Goal: Find contact information: Find contact information

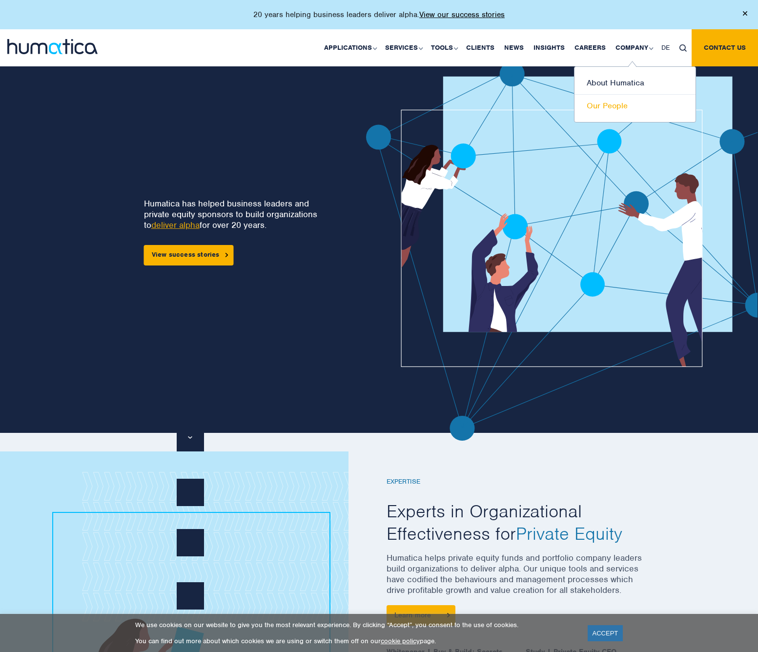
click at [614, 107] on link "Our People" at bounding box center [634, 106] width 121 height 22
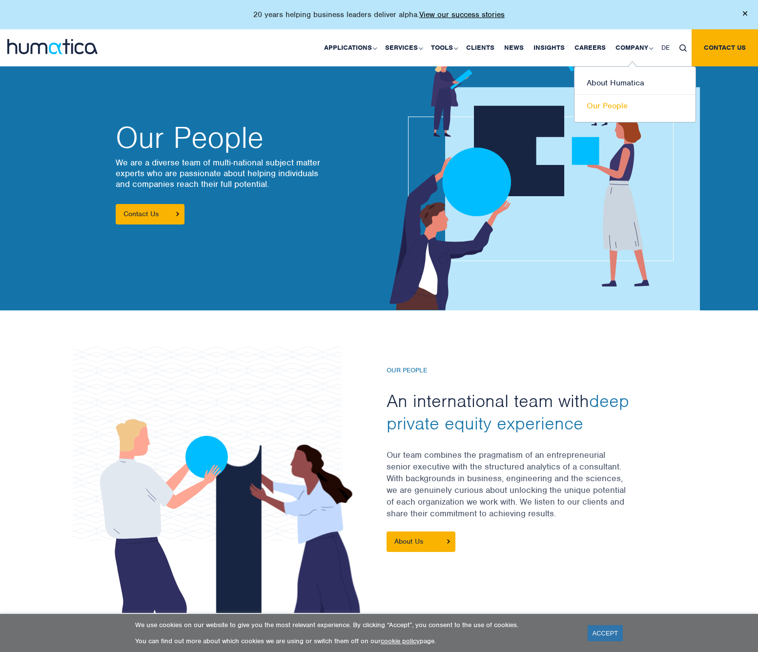
click at [605, 105] on link "Our People" at bounding box center [634, 106] width 121 height 22
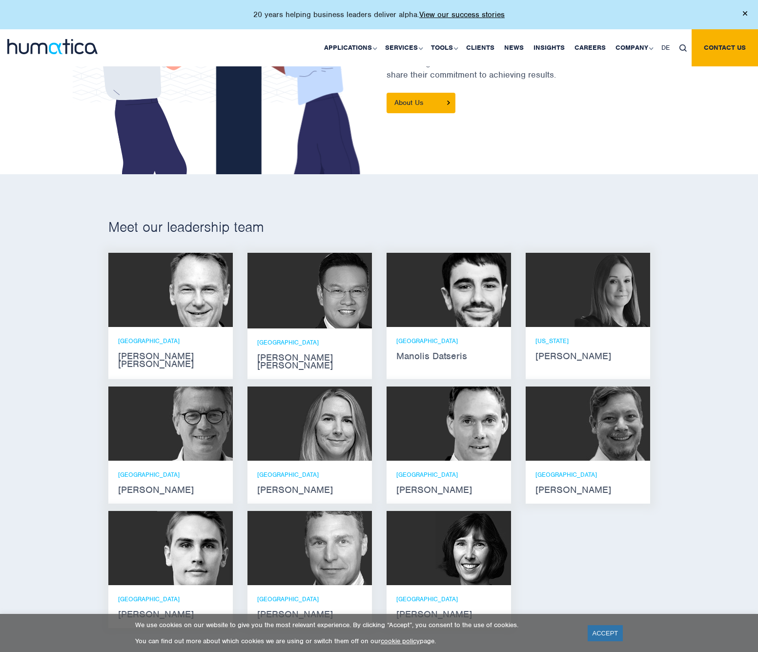
scroll to position [460, 0]
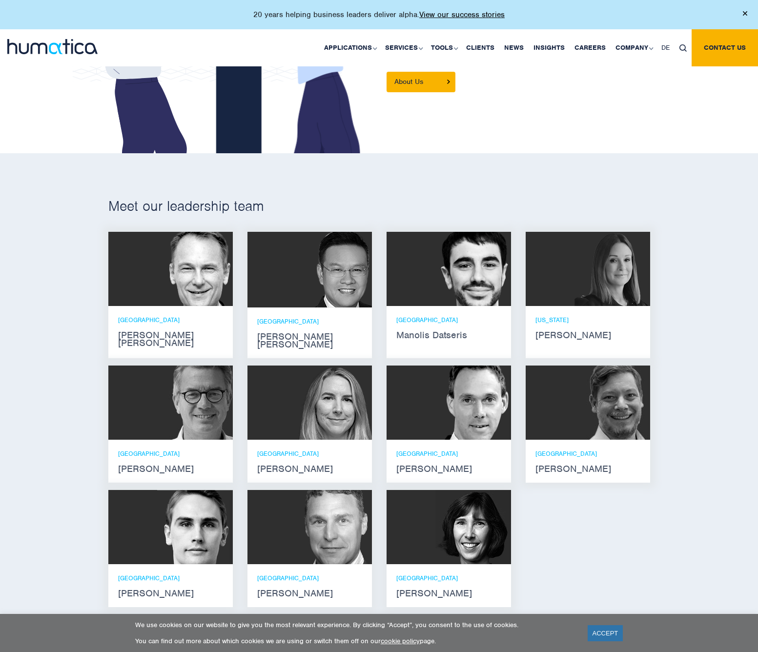
click at [154, 331] on strong "Andros Payne" at bounding box center [170, 339] width 105 height 16
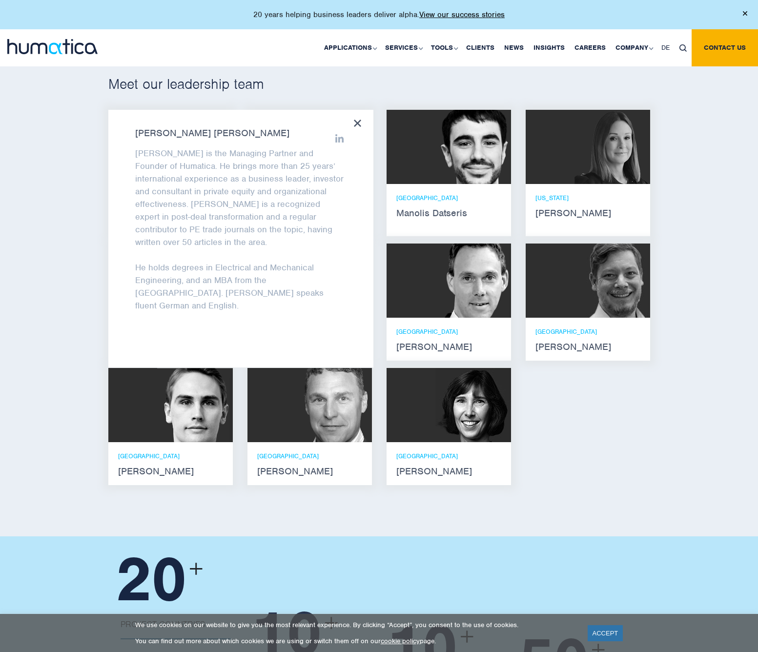
scroll to position [580, 0]
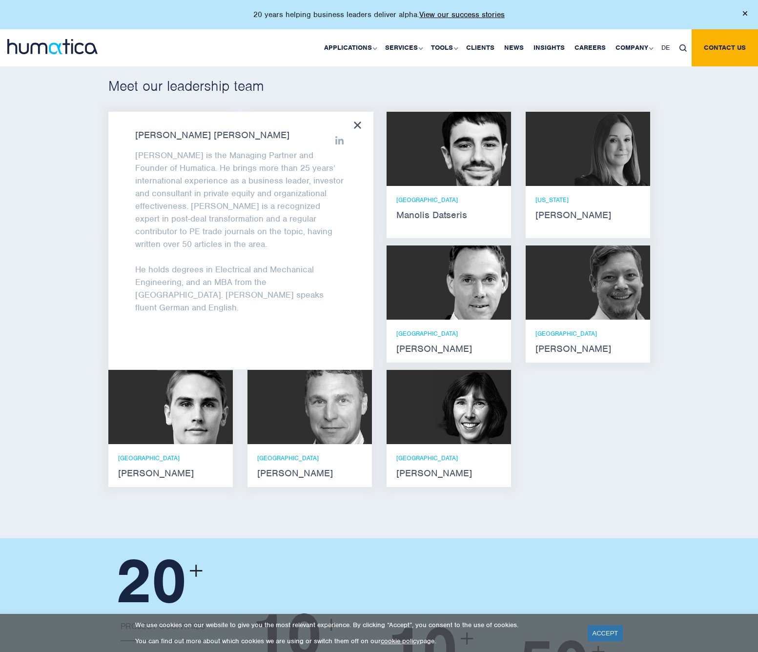
click at [73, 189] on div "Meet our leadership team Andros Payne He holds degrees in Electrical and Mechan…" at bounding box center [379, 285] width 758 height 505
click at [355, 122] on icon at bounding box center [357, 125] width 7 height 7
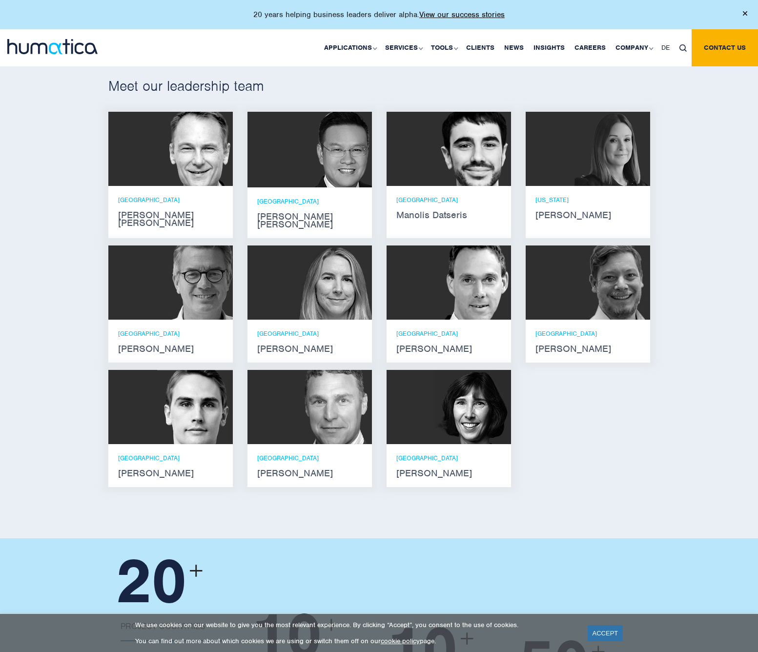
click at [163, 281] on img at bounding box center [195, 282] width 76 height 74
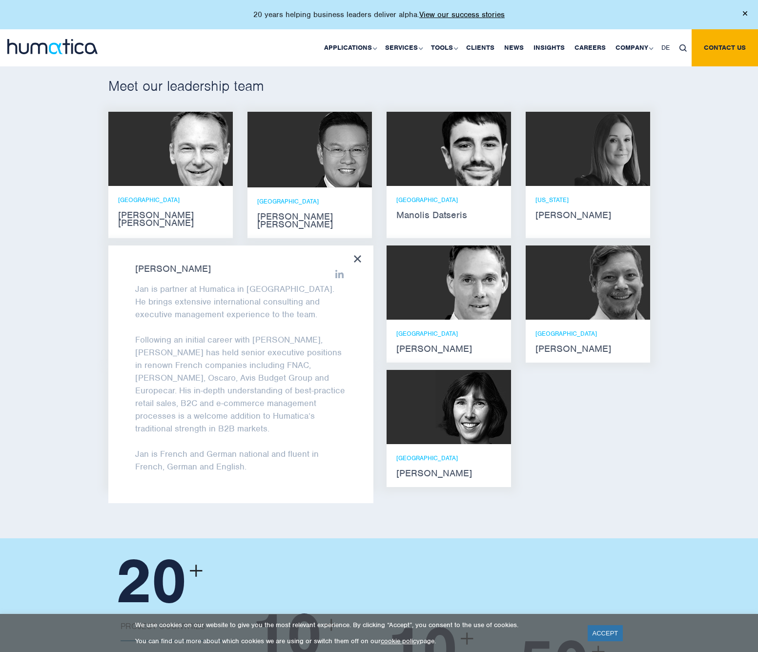
click at [360, 255] on icon at bounding box center [357, 258] width 7 height 7
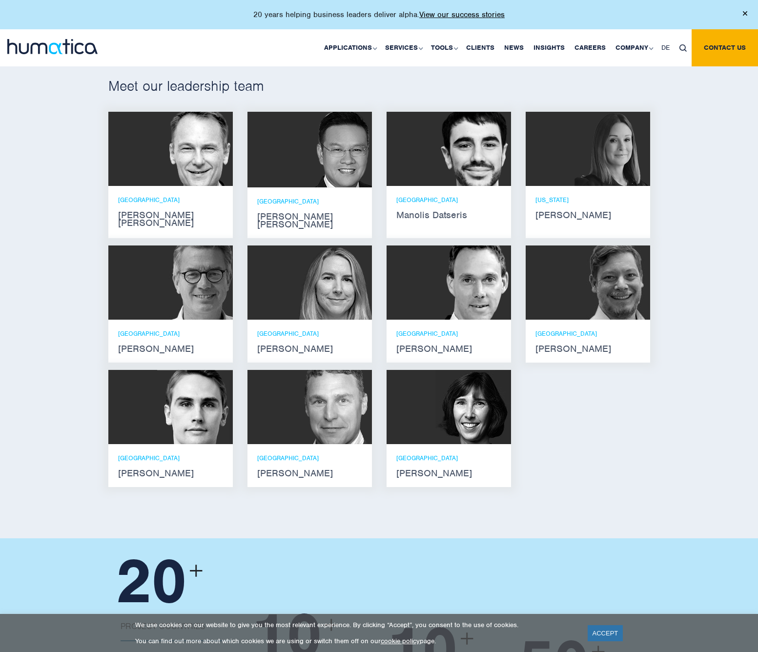
click at [453, 320] on div "MUNICH Andreas Knobloch" at bounding box center [449, 341] width 124 height 43
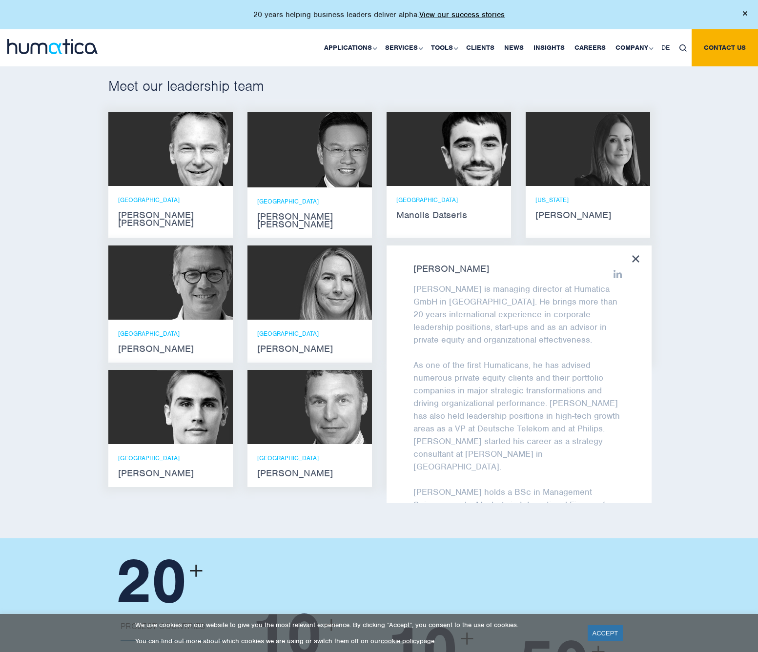
click at [637, 255] on icon at bounding box center [635, 258] width 7 height 7
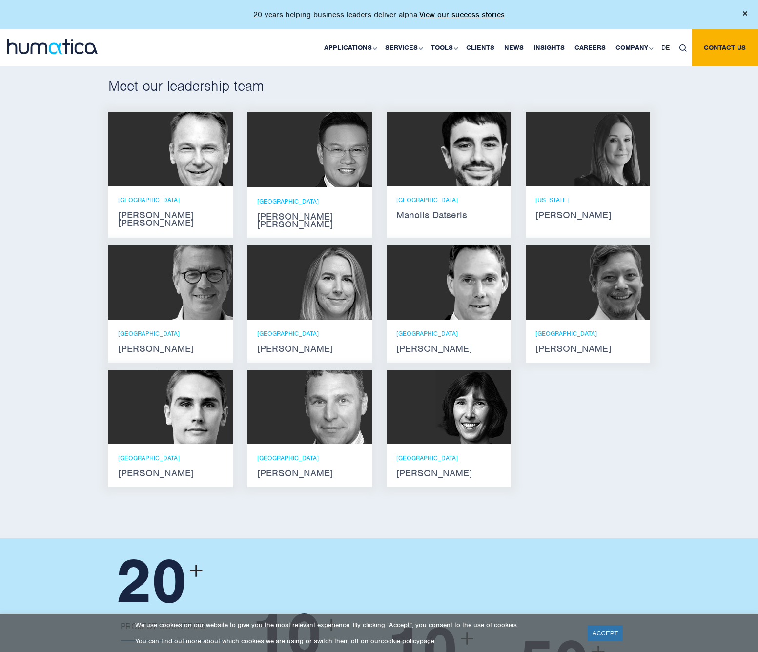
click at [605, 284] on img at bounding box center [612, 282] width 76 height 74
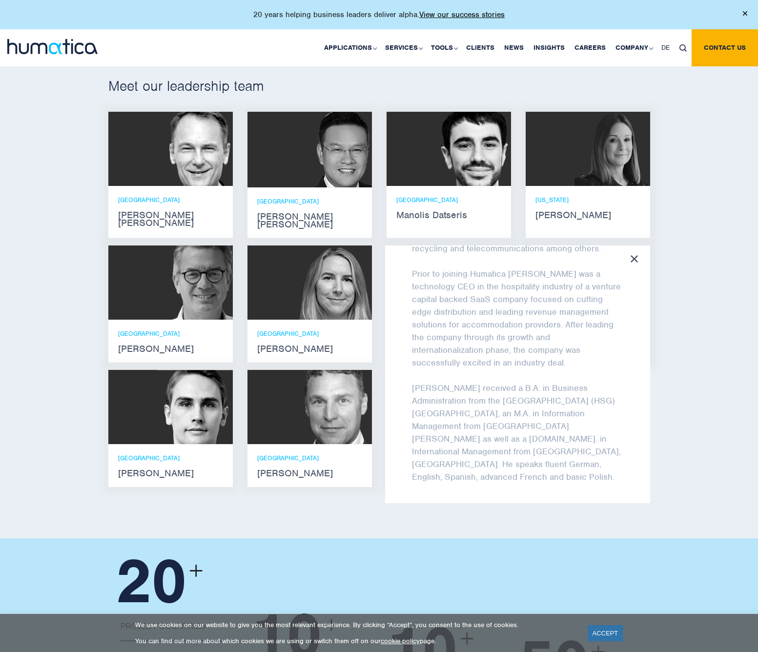
scroll to position [167, 0]
click at [636, 255] on icon at bounding box center [634, 258] width 7 height 7
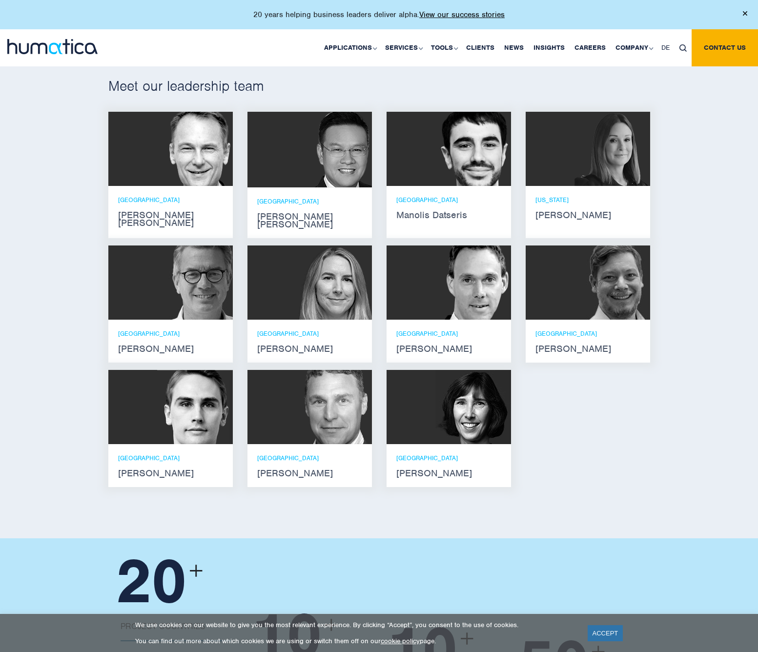
click at [192, 425] on img at bounding box center [195, 407] width 76 height 74
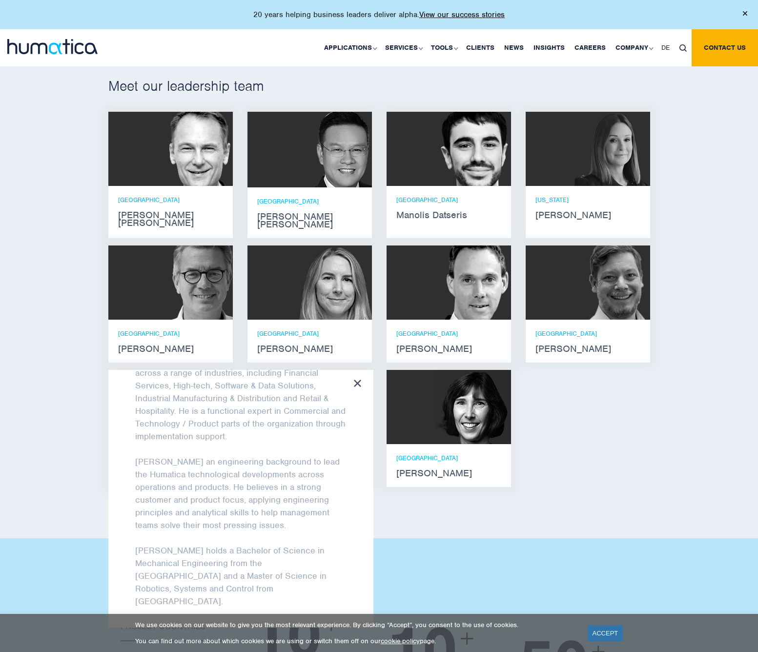
scroll to position [65, 0]
click at [361, 380] on icon at bounding box center [357, 383] width 7 height 7
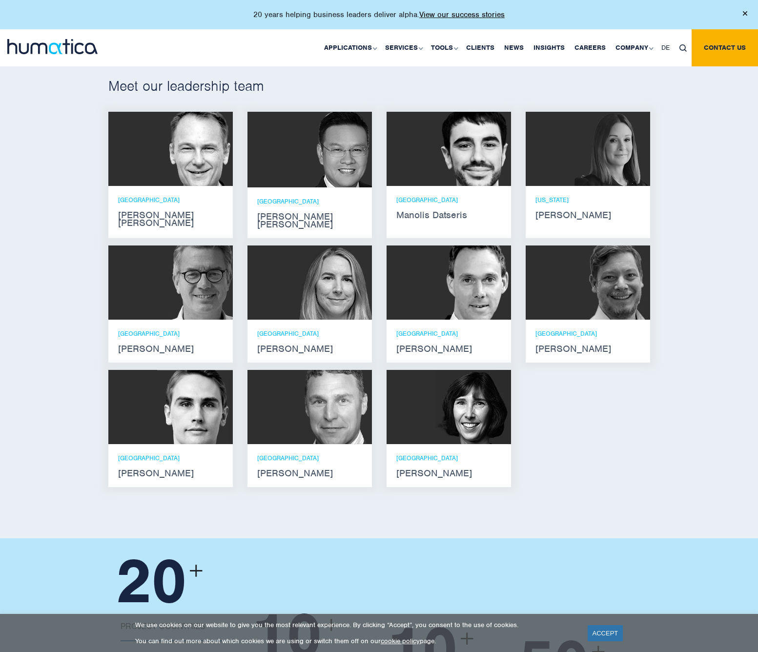
click at [361, 370] on img at bounding box center [334, 407] width 76 height 74
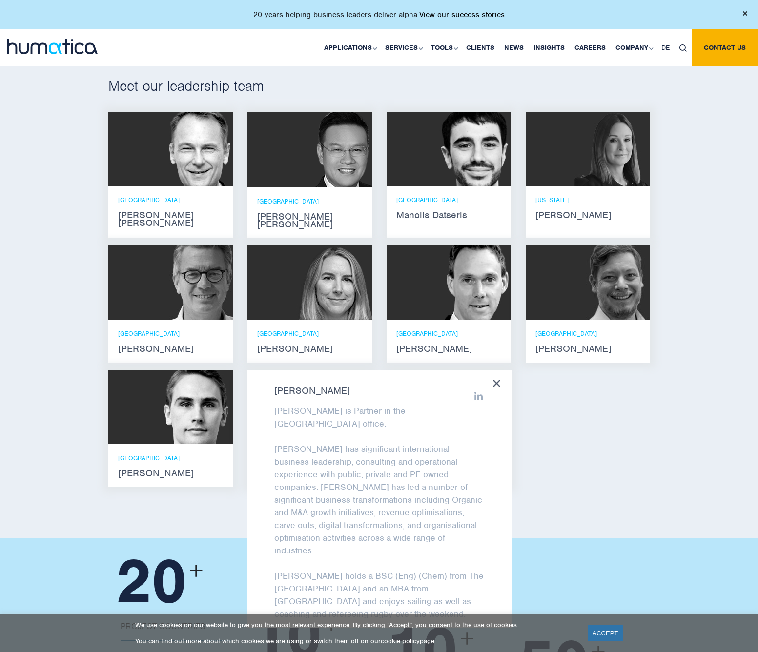
scroll to position [2, 0]
click at [496, 380] on icon at bounding box center [496, 383] width 7 height 7
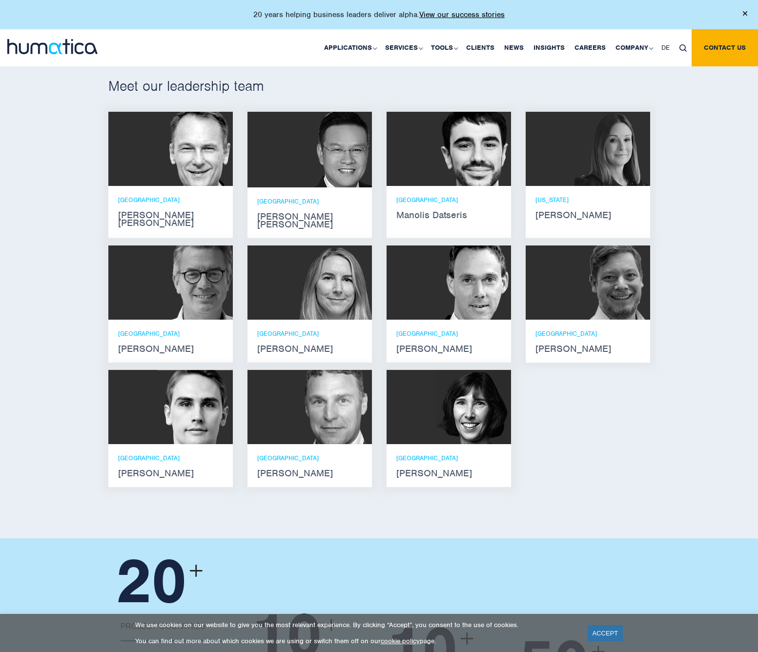
click at [469, 405] on img at bounding box center [473, 407] width 76 height 74
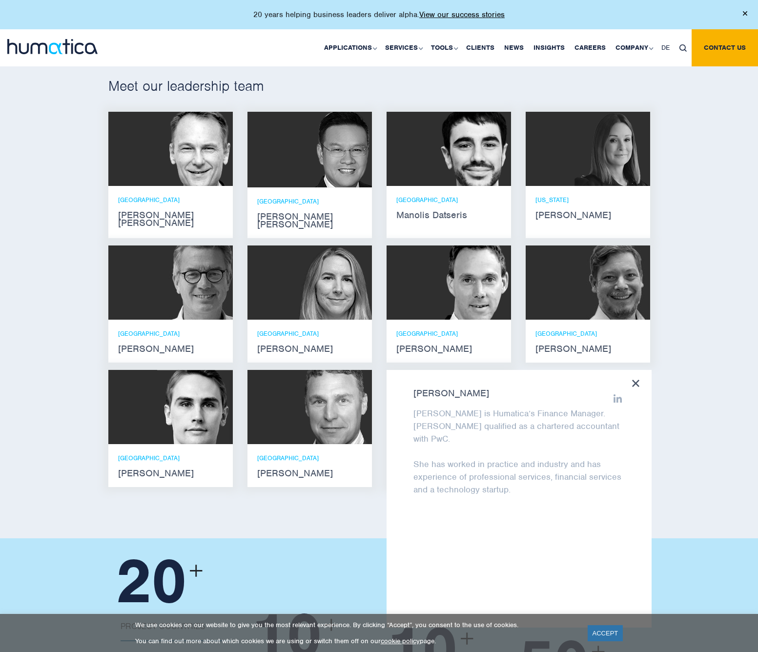
click at [639, 380] on icon at bounding box center [635, 383] width 7 height 7
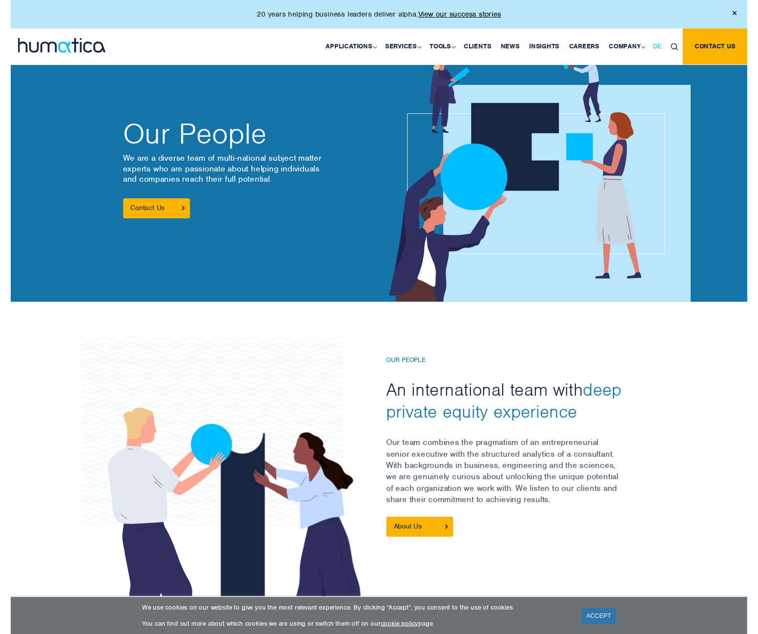
scroll to position [0, 0]
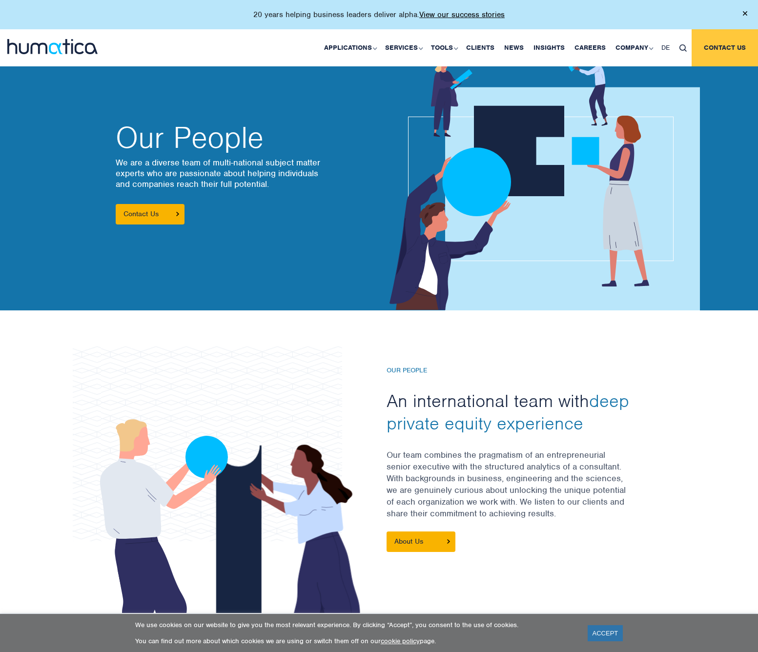
click at [715, 43] on link "Contact us" at bounding box center [725, 47] width 66 height 37
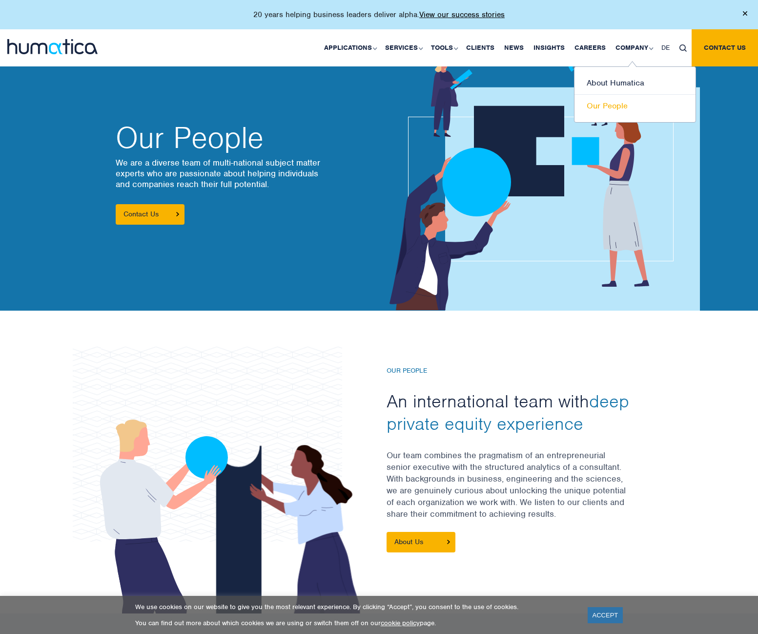
click at [606, 104] on link "Our People" at bounding box center [634, 106] width 121 height 22
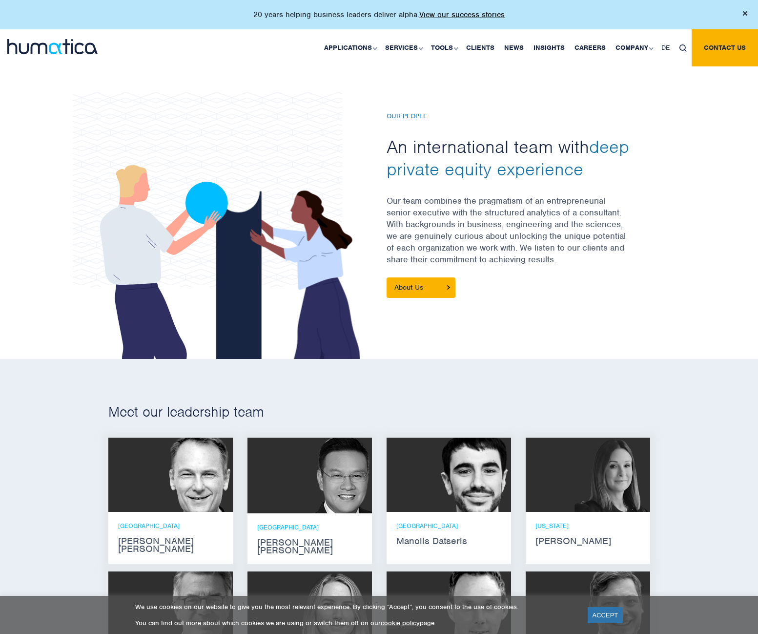
scroll to position [329, 0]
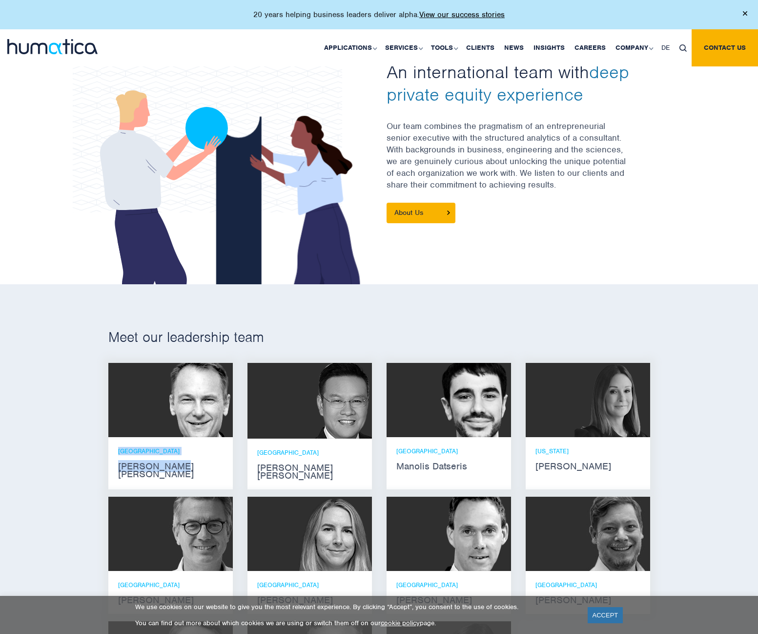
drag, startPoint x: 116, startPoint y: 464, endPoint x: 180, endPoint y: 466, distance: 64.0
click at [180, 466] on div "ZURICH [PERSON_NAME] [PERSON_NAME]" at bounding box center [170, 462] width 124 height 51
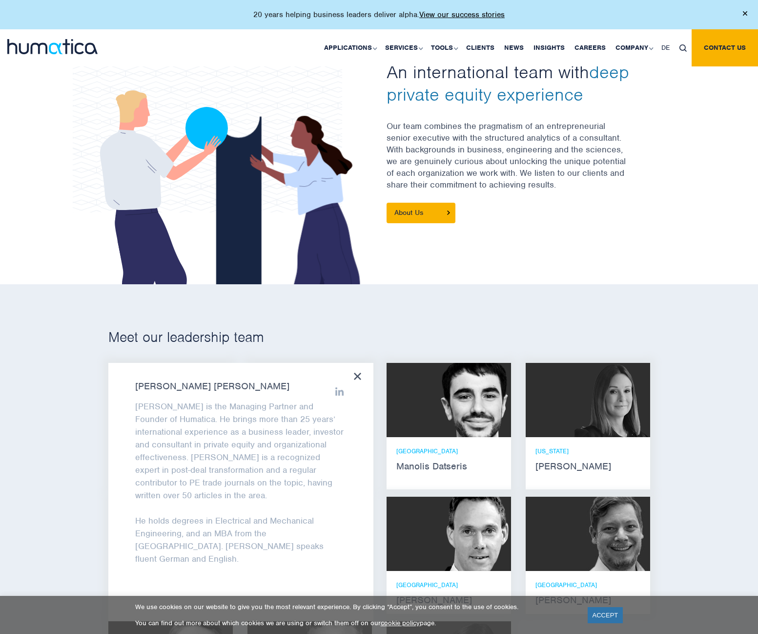
copy div "ZURICH [PERSON_NAME] [PERSON_NAME]"
